Goal: Navigation & Orientation: Find specific page/section

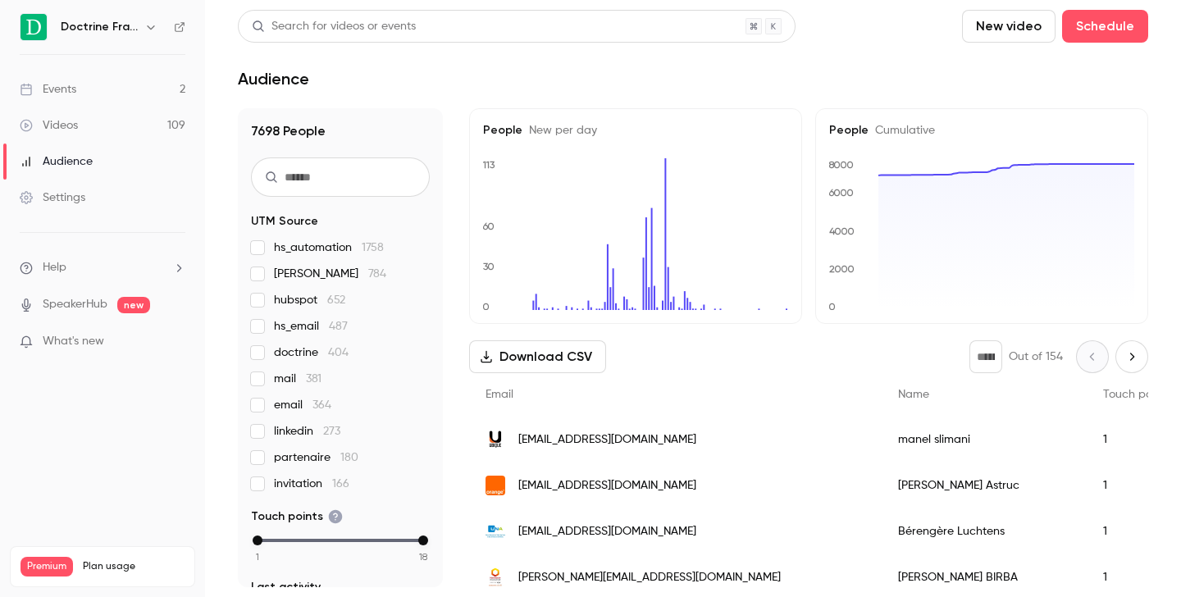
click at [148, 34] on button "button" at bounding box center [151, 27] width 20 height 20
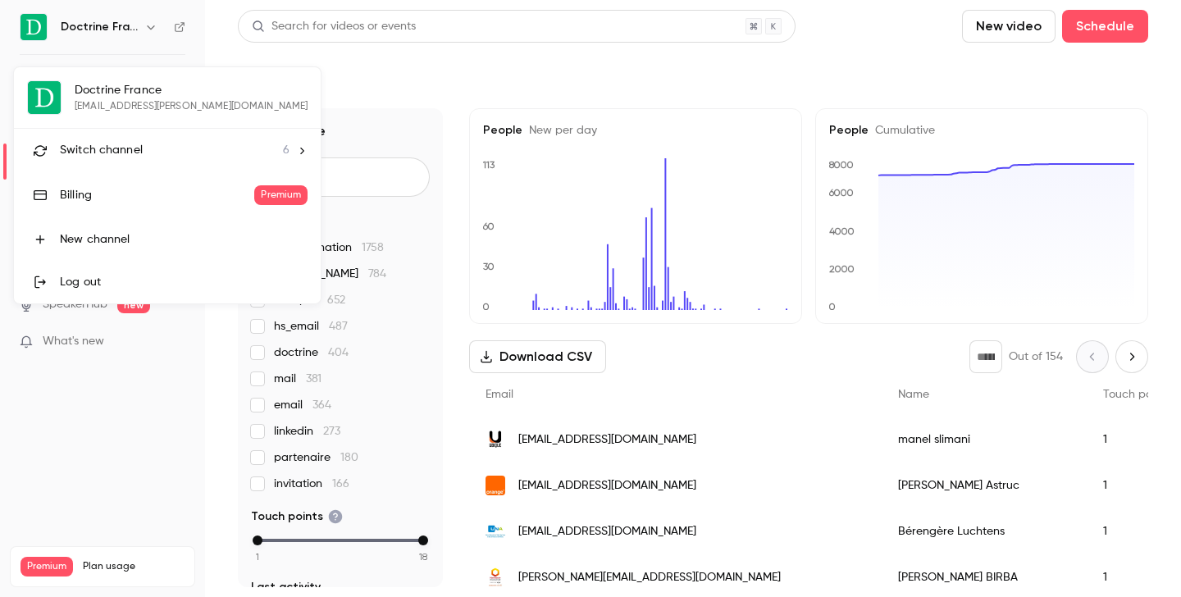
click at [837, 57] on div at bounding box center [590, 298] width 1181 height 597
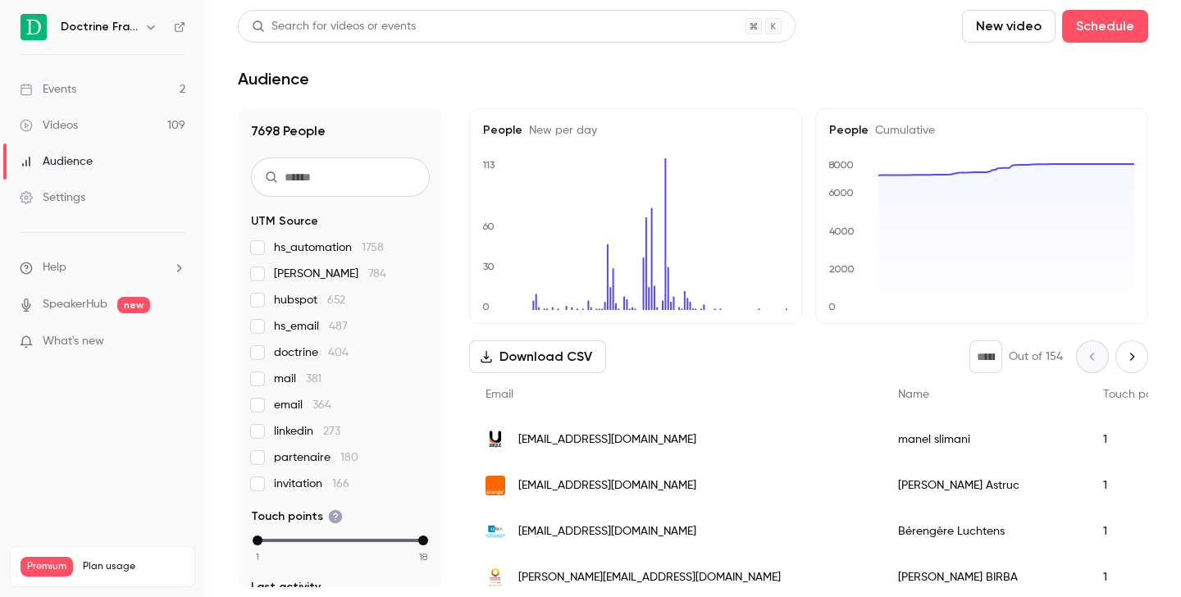
click at [154, 28] on icon "button" at bounding box center [150, 26] width 13 height 13
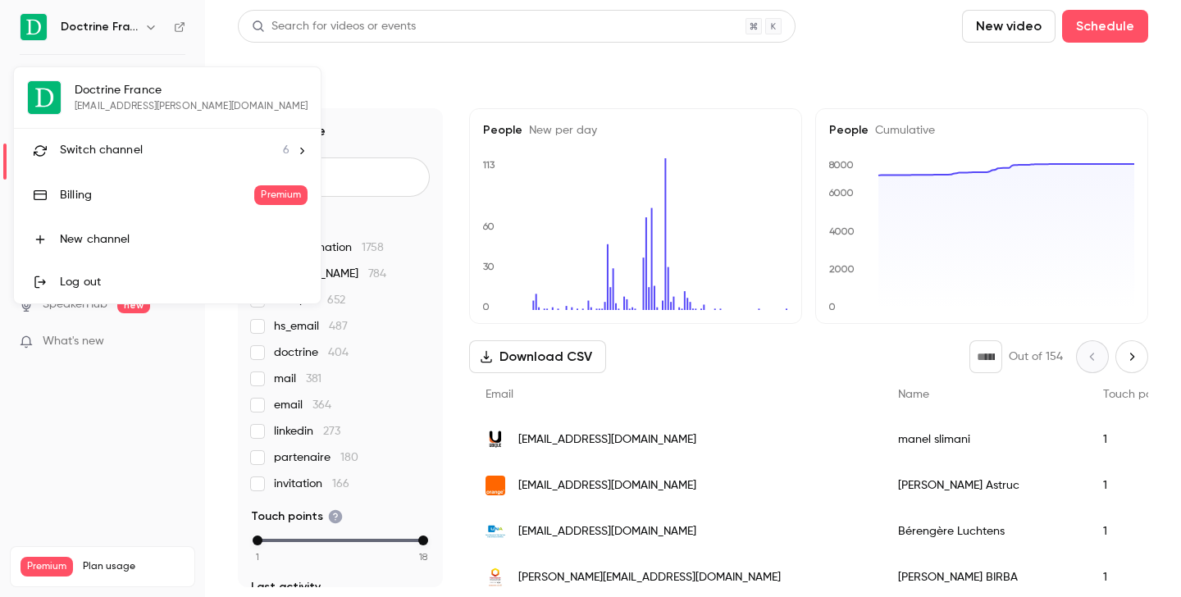
click at [134, 169] on li "Switch channel 6" at bounding box center [167, 150] width 307 height 43
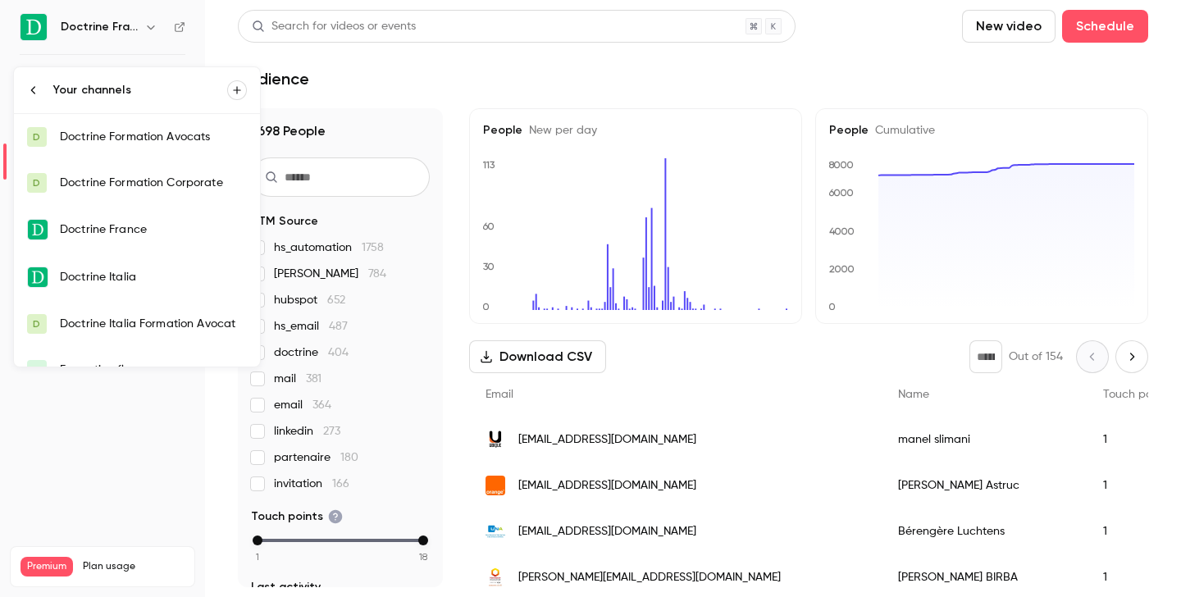
click at [152, 184] on div "Doctrine Formation Corporate" at bounding box center [153, 183] width 187 height 16
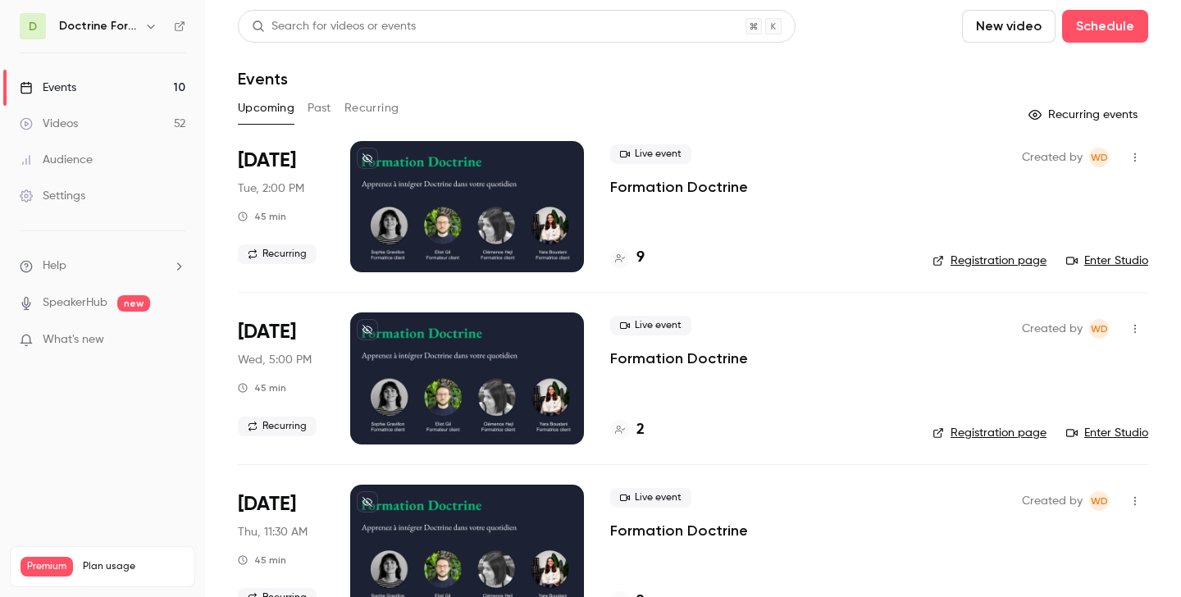
click at [327, 109] on button "Past" at bounding box center [319, 108] width 24 height 26
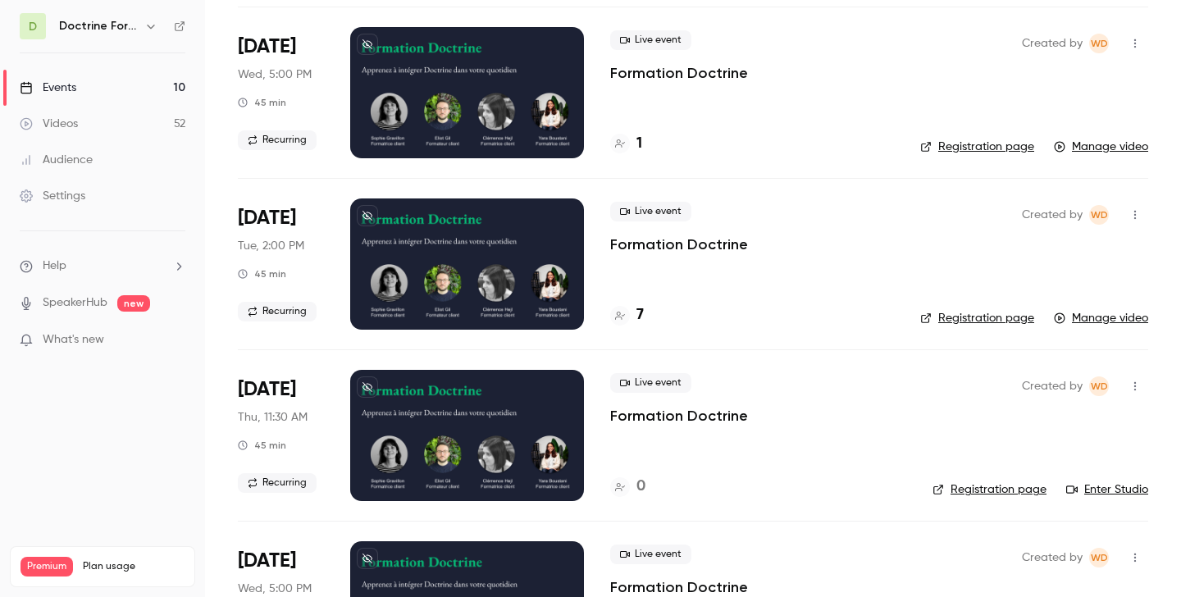
scroll to position [6994, 0]
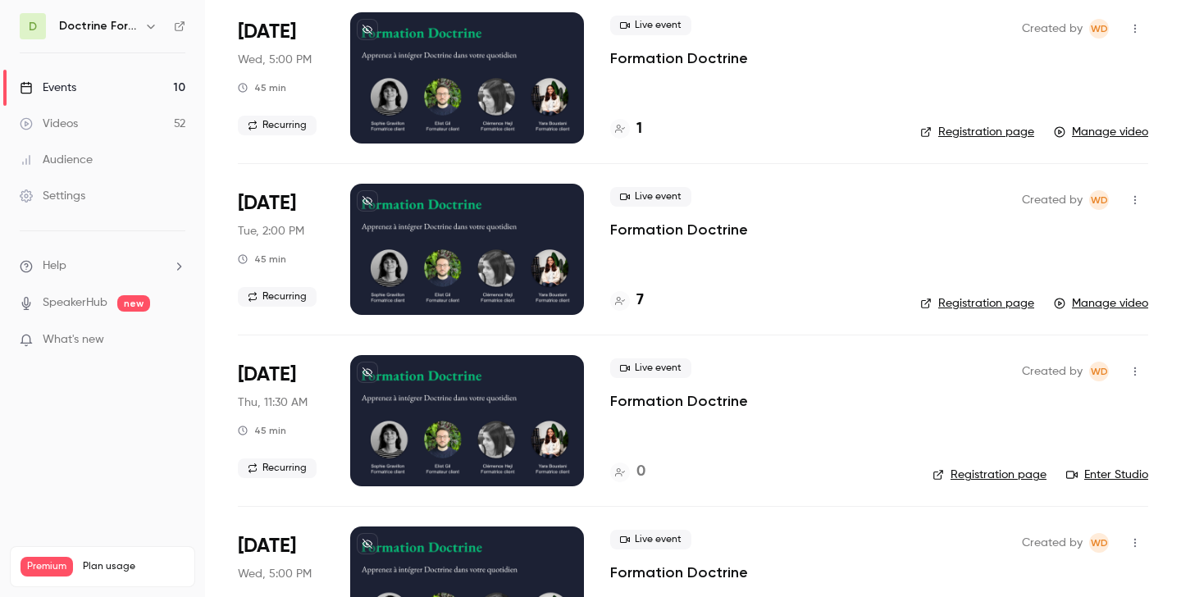
click at [635, 301] on div "7" at bounding box center [627, 300] width 34 height 22
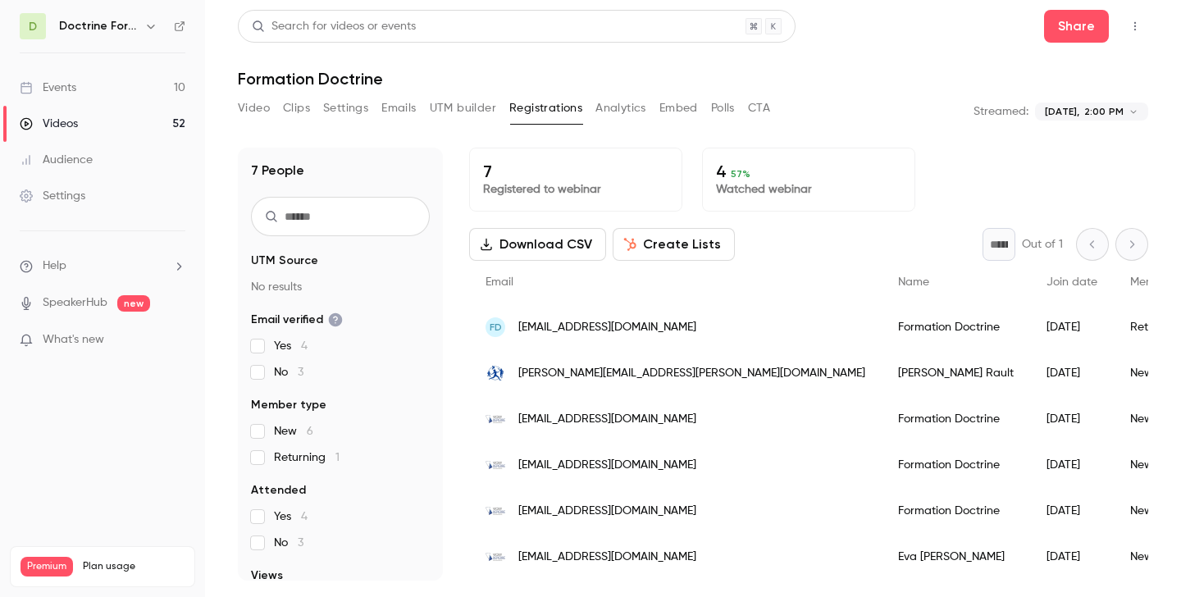
scroll to position [45, 0]
